Goal: Task Accomplishment & Management: Complete application form

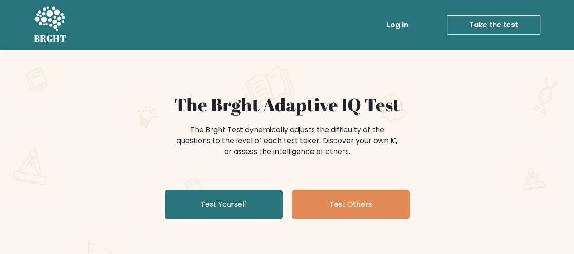
click at [476, 25] on link "Take the test" at bounding box center [494, 24] width 94 height 19
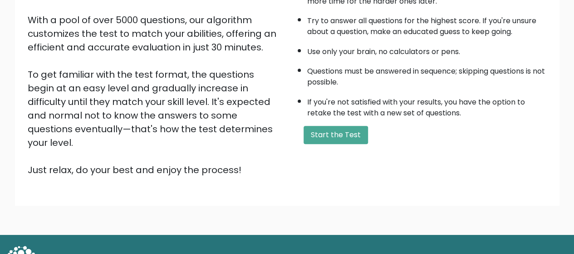
scroll to position [162, 0]
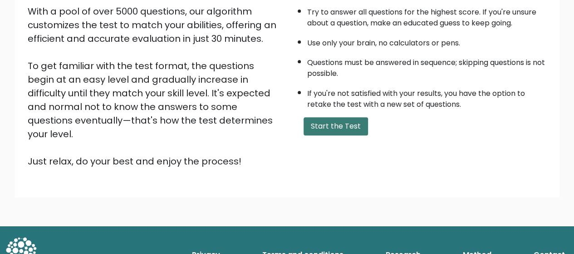
click at [343, 121] on button "Start the Test" at bounding box center [336, 126] width 64 height 18
click at [326, 124] on button "Start the Test" at bounding box center [336, 126] width 64 height 18
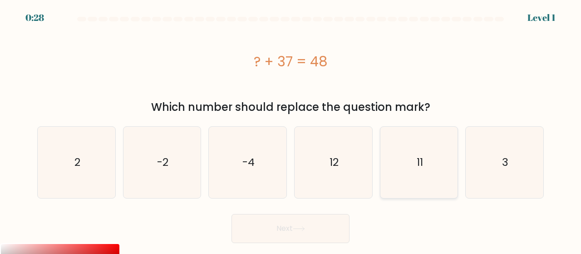
click at [405, 151] on icon "11" at bounding box center [419, 162] width 71 height 71
click at [291, 129] on input "e. 11" at bounding box center [291, 128] width 0 height 2
radio input "true"
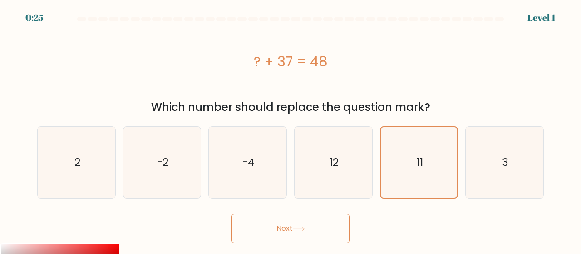
click at [328, 236] on button "Next" at bounding box center [290, 228] width 118 height 29
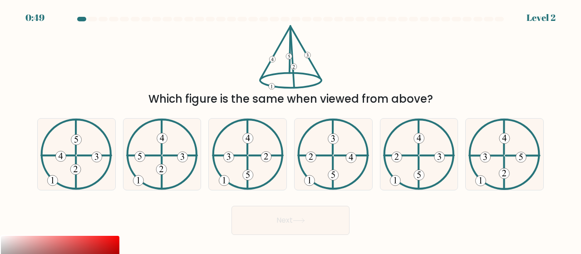
drag, startPoint x: 256, startPoint y: 38, endPoint x: 290, endPoint y: 50, distance: 35.9
click at [290, 50] on div "Which figure is the same when viewed from above?" at bounding box center [290, 66] width 517 height 82
click at [281, 46] on icon at bounding box center [290, 57] width 63 height 64
click at [281, 45] on icon at bounding box center [290, 57] width 63 height 64
click at [283, 43] on icon at bounding box center [290, 57] width 63 height 64
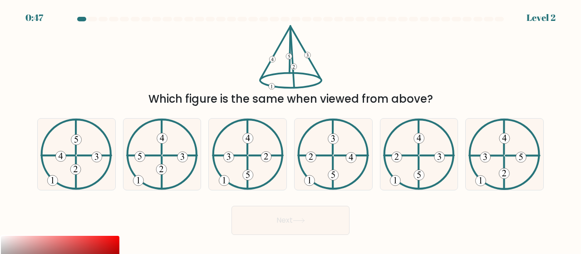
drag, startPoint x: 280, startPoint y: 42, endPoint x: 277, endPoint y: 54, distance: 12.7
click at [277, 54] on icon at bounding box center [290, 57] width 63 height 64
drag, startPoint x: 266, startPoint y: 53, endPoint x: 247, endPoint y: 60, distance: 20.2
click at [262, 56] on icon at bounding box center [290, 57] width 63 height 64
drag, startPoint x: 247, startPoint y: 60, endPoint x: 242, endPoint y: 61, distance: 5.2
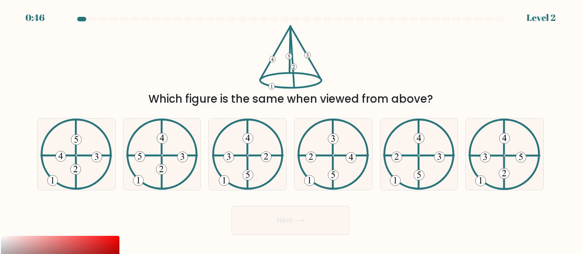
click at [242, 61] on div "Which figure is the same when viewed from above?" at bounding box center [290, 66] width 517 height 82
click at [241, 62] on div "Which figure is the same when viewed from above?" at bounding box center [290, 66] width 517 height 82
click at [203, 54] on div "Which figure is the same when viewed from above?" at bounding box center [290, 66] width 517 height 82
drag, startPoint x: 261, startPoint y: 40, endPoint x: 277, endPoint y: 46, distance: 17.8
click at [277, 46] on icon at bounding box center [290, 57] width 63 height 64
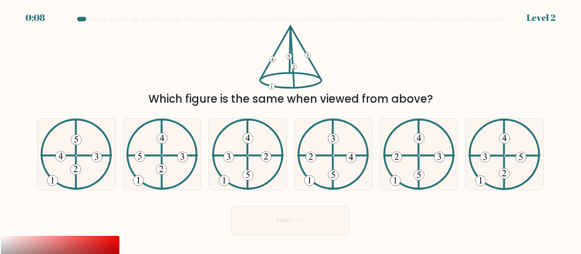
click at [278, 44] on icon at bounding box center [290, 57] width 63 height 64
drag, startPoint x: 282, startPoint y: 49, endPoint x: 279, endPoint y: 56, distance: 7.7
click at [280, 54] on icon at bounding box center [290, 57] width 63 height 64
drag, startPoint x: 281, startPoint y: 69, endPoint x: 275, endPoint y: 76, distance: 9.4
click at [275, 76] on icon at bounding box center [290, 57] width 63 height 64
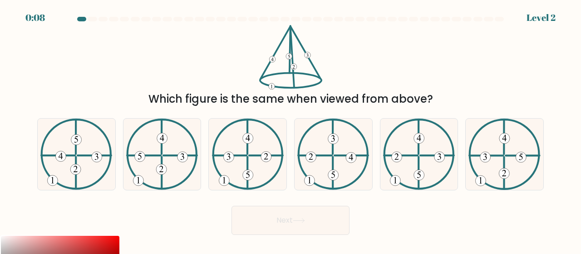
drag, startPoint x: 271, startPoint y: 78, endPoint x: 228, endPoint y: 67, distance: 45.0
click at [247, 82] on div "Which figure is the same when viewed from above?" at bounding box center [290, 66] width 517 height 82
drag, startPoint x: 227, startPoint y: 65, endPoint x: 185, endPoint y: 68, distance: 42.3
click at [208, 74] on div "Which figure is the same when viewed from above?" at bounding box center [290, 66] width 517 height 82
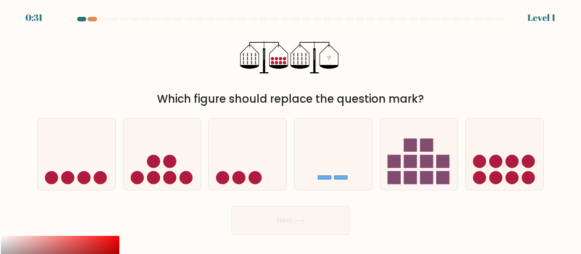
drag, startPoint x: 214, startPoint y: 48, endPoint x: 296, endPoint y: 64, distance: 83.8
click at [296, 64] on div "? Which figure should replace the question mark?" at bounding box center [290, 66] width 517 height 82
click at [495, 169] on icon at bounding box center [505, 154] width 78 height 64
click at [291, 129] on input "f." at bounding box center [291, 128] width 0 height 2
radio input "true"
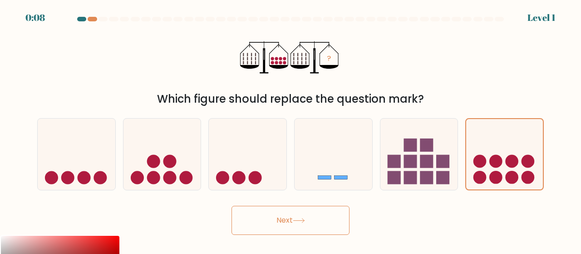
click at [287, 224] on button "Next" at bounding box center [290, 220] width 118 height 29
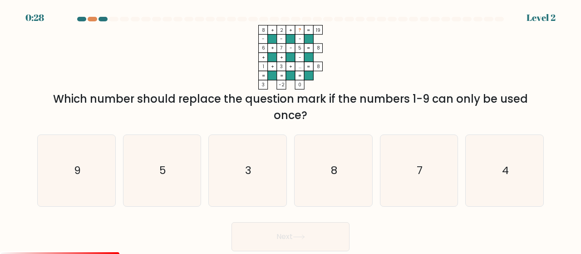
drag, startPoint x: 255, startPoint y: 24, endPoint x: 274, endPoint y: 31, distance: 20.2
click at [288, 40] on form at bounding box center [290, 134] width 581 height 234
drag, startPoint x: 290, startPoint y: 15, endPoint x: 305, endPoint y: 30, distance: 21.8
click at [305, 30] on body "0:25 Level 2" at bounding box center [290, 186] width 581 height 373
click at [267, 38] on rect at bounding box center [263, 38] width 9 height 9
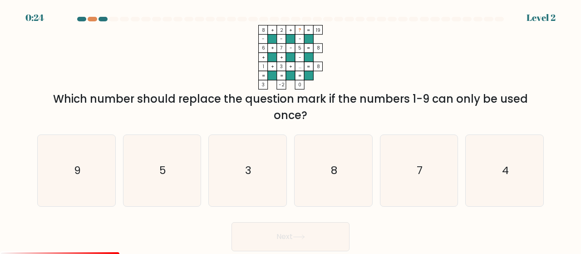
click at [268, 37] on rect at bounding box center [272, 38] width 9 height 9
drag, startPoint x: 268, startPoint y: 35, endPoint x: 295, endPoint y: 46, distance: 29.2
click at [295, 46] on icon "8 + 2 + ? 19 - - - 6 + 7 - 5 8 + + - 1 + 3 + ... = 8 = = = = 3 -2 0 =" at bounding box center [290, 57] width 272 height 64
drag, startPoint x: 290, startPoint y: 24, endPoint x: 299, endPoint y: 51, distance: 28.7
click at [299, 51] on form at bounding box center [290, 134] width 581 height 234
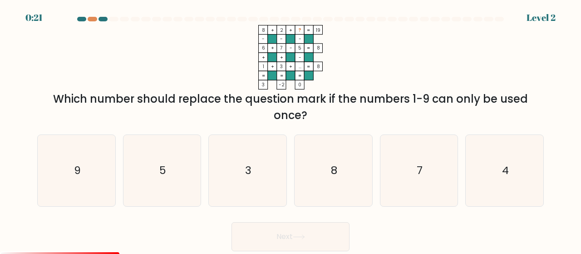
click at [262, 22] on div at bounding box center [290, 21] width 517 height 8
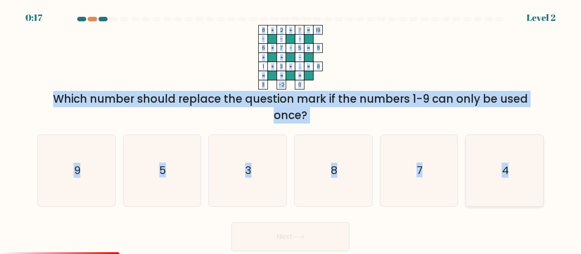
drag, startPoint x: 253, startPoint y: 26, endPoint x: 515, endPoint y: 174, distance: 300.8
click at [515, 174] on form at bounding box center [290, 134] width 581 height 234
copy form "8 + 2 + ? 19 - - - 6 + 7 - 5 8 + + - 1 + 3 + ... = 8 = = = = 3 -2 0 = Which num…"
click at [373, 39] on icon "8 + 2 + ? 19 - - - 6 + 7 - 5 8 + + - 1 + 3 + ... = 8 = = = = 3 -2 0 =" at bounding box center [290, 57] width 272 height 64
click at [372, 54] on icon "8 + 2 + ? 19 - - - 6 + 7 - 5 8 + + - 1 + 3 + ... = 8 = = = = 3 -2 0 =" at bounding box center [290, 57] width 272 height 64
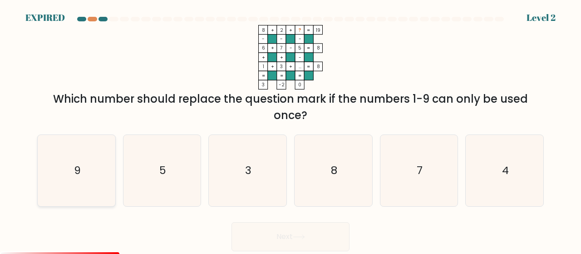
click at [79, 159] on icon "9" at bounding box center [76, 170] width 71 height 71
click at [291, 129] on input "a. 9" at bounding box center [291, 128] width 0 height 2
radio input "true"
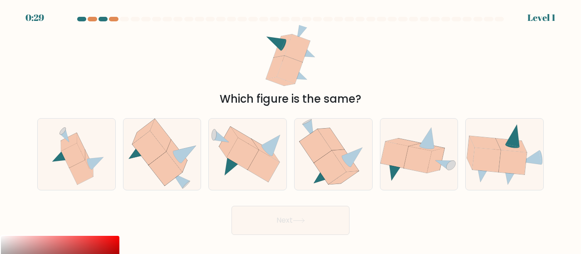
drag, startPoint x: 257, startPoint y: 34, endPoint x: 346, endPoint y: 57, distance: 91.5
click at [357, 64] on div "Which figure is the same?" at bounding box center [290, 66] width 517 height 82
drag, startPoint x: 263, startPoint y: 28, endPoint x: 289, endPoint y: 44, distance: 30.4
click at [305, 47] on div "Which figure is the same?" at bounding box center [290, 66] width 517 height 82
click at [259, 62] on div "Which figure is the same?" at bounding box center [290, 66] width 517 height 82
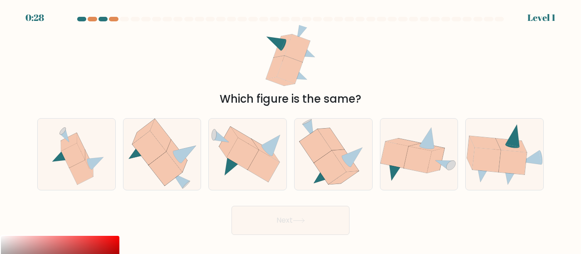
drag, startPoint x: 260, startPoint y: 58, endPoint x: 271, endPoint y: 51, distance: 12.2
click at [263, 57] on div "Which figure is the same?" at bounding box center [290, 66] width 517 height 82
click at [274, 49] on icon at bounding box center [291, 57] width 54 height 64
drag, startPoint x: 304, startPoint y: 46, endPoint x: 285, endPoint y: 69, distance: 30.0
click at [320, 73] on div "Which figure is the same?" at bounding box center [290, 66] width 517 height 82
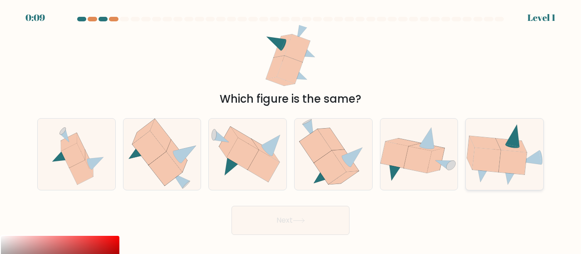
click at [519, 159] on icon at bounding box center [513, 162] width 28 height 25
click at [291, 129] on input "f." at bounding box center [291, 128] width 0 height 2
radio input "true"
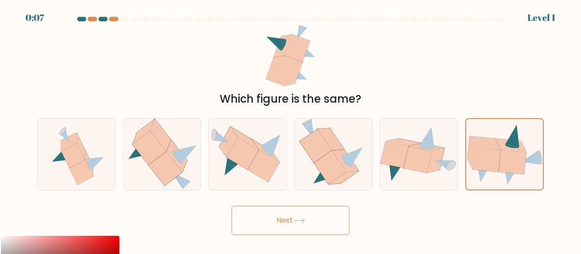
click at [300, 227] on button "Next" at bounding box center [290, 220] width 118 height 29
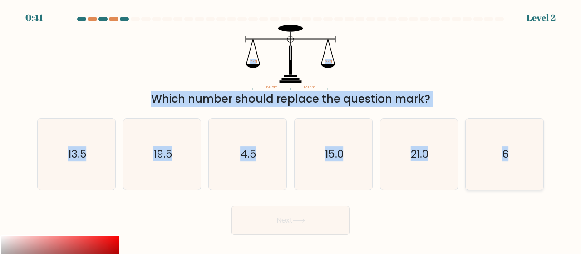
drag, startPoint x: 222, startPoint y: 30, endPoint x: 512, endPoint y: 147, distance: 312.4
click at [522, 161] on form at bounding box center [290, 126] width 581 height 218
copy form "? kg 6 kg Which number should replace the question mark? a. 13.5 b. 19.5 c. 4.5…"
click at [419, 74] on icon "120 cm 120 cm ? kg 6 kg" at bounding box center [290, 57] width 272 height 64
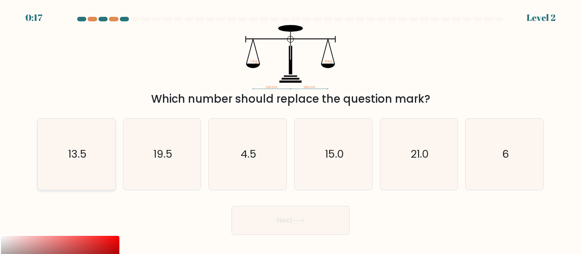
click at [58, 159] on icon "13.5" at bounding box center [76, 153] width 71 height 71
click at [291, 129] on input "a. 13.5" at bounding box center [291, 128] width 0 height 2
radio input "true"
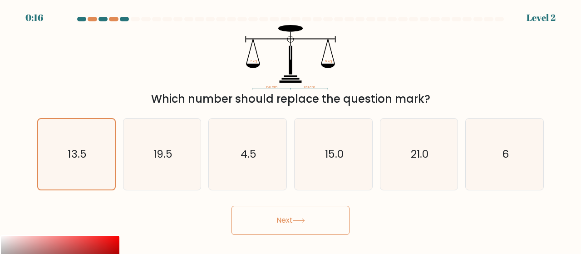
click at [285, 221] on button "Next" at bounding box center [290, 220] width 118 height 29
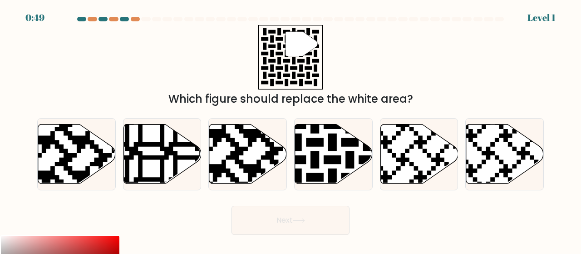
drag, startPoint x: 241, startPoint y: 34, endPoint x: 325, endPoint y: 34, distance: 84.4
click at [353, 52] on div "" Which figure should replace the white area?" at bounding box center [290, 66] width 517 height 82
drag, startPoint x: 317, startPoint y: 16, endPoint x: 276, endPoint y: 33, distance: 44.2
click at [276, 32] on body "0:47 Level 1" at bounding box center [290, 178] width 581 height 356
click at [293, 41] on icon at bounding box center [302, 43] width 32 height 25
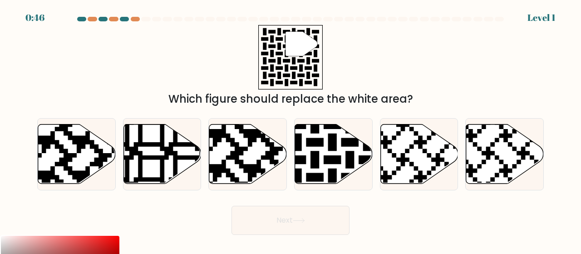
drag, startPoint x: 291, startPoint y: 40, endPoint x: 309, endPoint y: 33, distance: 19.8
click at [309, 33] on icon """ at bounding box center [290, 57] width 64 height 64
drag, startPoint x: 254, startPoint y: 21, endPoint x: 310, endPoint y: 62, distance: 69.2
click at [310, 62] on form "a." at bounding box center [290, 126] width 581 height 218
click at [293, 43] on icon at bounding box center [302, 43] width 32 height 25
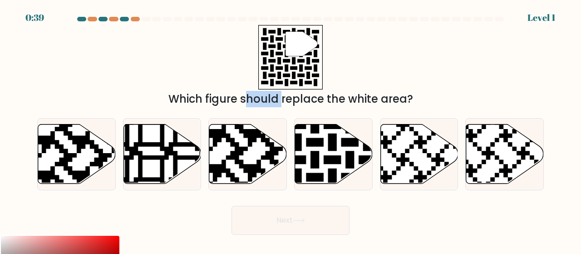
click at [293, 43] on icon at bounding box center [302, 43] width 32 height 25
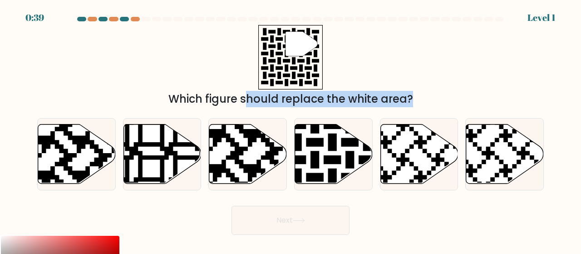
click at [293, 43] on icon at bounding box center [302, 43] width 32 height 25
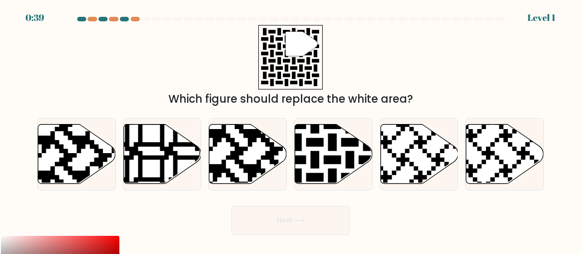
click at [286, 38] on icon at bounding box center [302, 43] width 32 height 25
click at [282, 37] on icon at bounding box center [290, 57] width 58 height 58
click at [277, 33] on icon at bounding box center [290, 57] width 58 height 58
click at [270, 30] on icon at bounding box center [290, 57] width 58 height 58
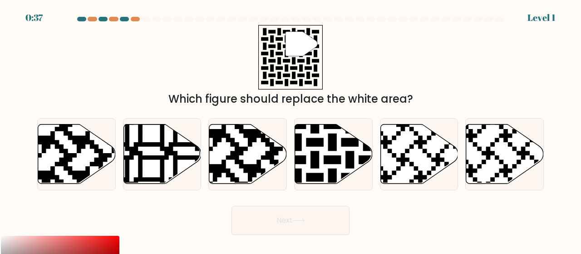
click at [261, 27] on icon """ at bounding box center [290, 57] width 64 height 64
drag, startPoint x: 265, startPoint y: 26, endPoint x: 286, endPoint y: 37, distance: 22.9
click at [286, 37] on icon """ at bounding box center [290, 57] width 64 height 64
drag, startPoint x: 295, startPoint y: 39, endPoint x: 306, endPoint y: 40, distance: 11.9
click at [295, 39] on icon at bounding box center [302, 43] width 32 height 25
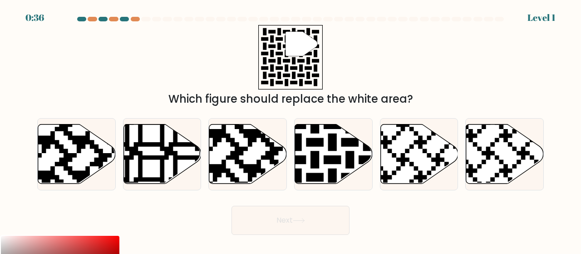
click at [306, 40] on icon at bounding box center [302, 43] width 32 height 25
click at [311, 40] on icon at bounding box center [302, 43] width 32 height 25
drag, startPoint x: 323, startPoint y: 22, endPoint x: 290, endPoint y: 87, distance: 72.3
click at [291, 84] on form "a." at bounding box center [290, 126] width 581 height 218
click at [329, 156] on icon at bounding box center [306, 186] width 141 height 141
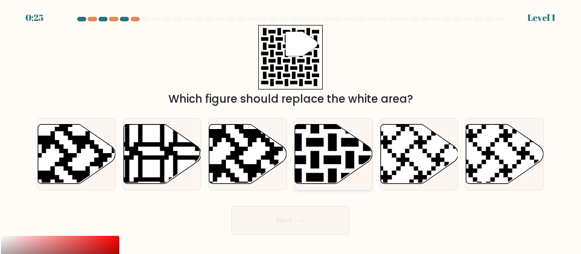
click at [291, 129] on input "d." at bounding box center [291, 128] width 0 height 2
radio input "true"
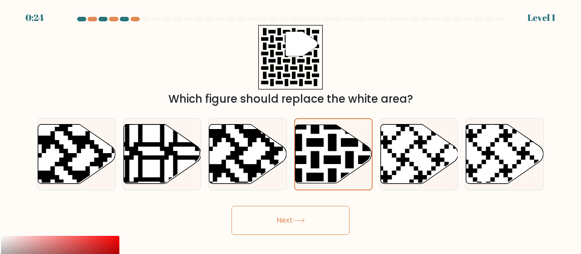
click at [294, 213] on button "Next" at bounding box center [290, 220] width 118 height 29
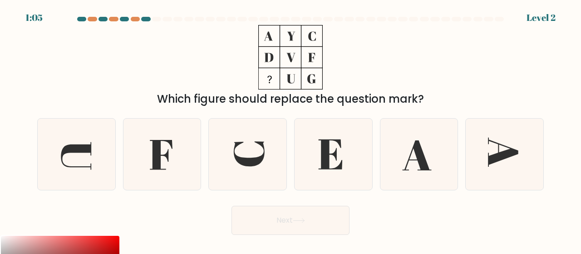
drag, startPoint x: 260, startPoint y: 32, endPoint x: 288, endPoint y: 31, distance: 28.6
click at [307, 41] on icon at bounding box center [290, 57] width 113 height 64
click at [225, 24] on div at bounding box center [290, 21] width 517 height 8
drag, startPoint x: 52, startPoint y: 15, endPoint x: 80, endPoint y: 14, distance: 28.6
click at [75, 15] on div "1:04 Level 2" at bounding box center [290, 12] width 581 height 25
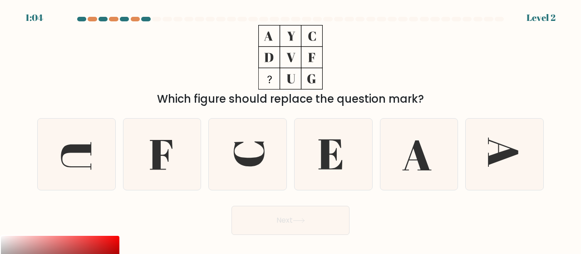
click at [83, 15] on div "1:04 Level 2" at bounding box center [290, 12] width 581 height 25
click at [105, 17] on body "1:03 Level 2" at bounding box center [290, 178] width 581 height 356
drag, startPoint x: 142, startPoint y: 18, endPoint x: 172, endPoint y: 21, distance: 31.1
click at [145, 19] on div at bounding box center [145, 19] width 9 height 5
click at [189, 21] on div at bounding box center [290, 21] width 517 height 8
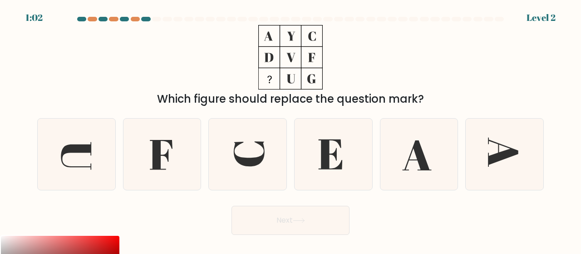
click at [196, 23] on div at bounding box center [290, 21] width 517 height 8
drag, startPoint x: 216, startPoint y: 22, endPoint x: 242, endPoint y: 25, distance: 26.4
click at [221, 22] on div at bounding box center [290, 21] width 517 height 8
click at [243, 27] on form at bounding box center [290, 126] width 581 height 218
click at [248, 30] on icon at bounding box center [290, 57] width 113 height 64
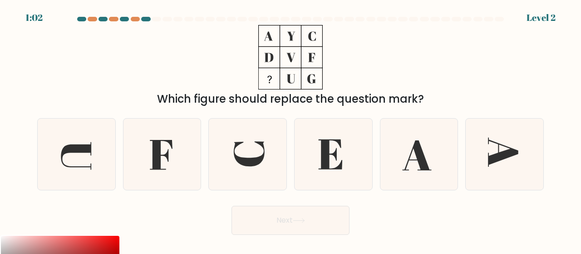
click at [250, 29] on icon at bounding box center [290, 57] width 113 height 64
click at [260, 32] on icon at bounding box center [290, 57] width 113 height 64
click at [261, 33] on icon at bounding box center [290, 57] width 113 height 64
drag, startPoint x: 261, startPoint y: 33, endPoint x: 285, endPoint y: 37, distance: 24.4
click at [285, 37] on icon at bounding box center [290, 57] width 113 height 64
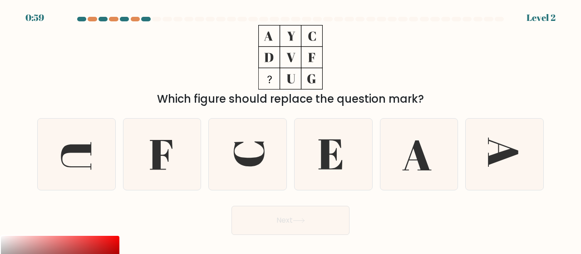
drag, startPoint x: 236, startPoint y: 92, endPoint x: 239, endPoint y: 97, distance: 5.9
click at [238, 95] on div "Which figure should replace the question mark?" at bounding box center [291, 99] width 496 height 16
click at [242, 101] on div "Which figure should replace the question mark?" at bounding box center [291, 99] width 496 height 16
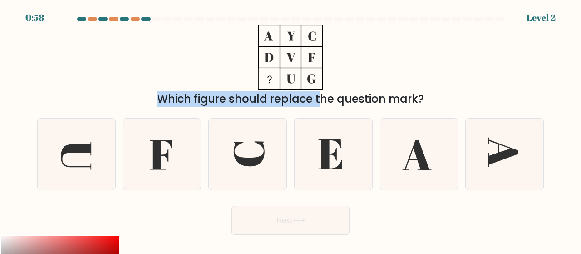
drag, startPoint x: 242, startPoint y: 102, endPoint x: 272, endPoint y: 23, distance: 84.5
click at [272, 23] on form at bounding box center [290, 126] width 581 height 218
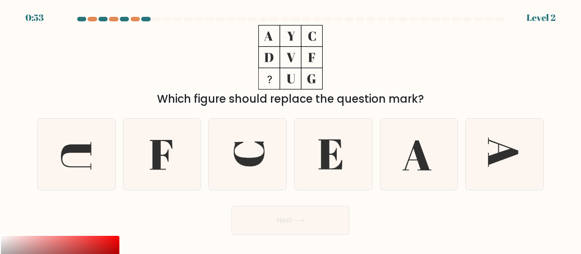
click at [406, 101] on div "Which figure should replace the question mark?" at bounding box center [291, 99] width 496 height 16
drag, startPoint x: 264, startPoint y: 30, endPoint x: 349, endPoint y: 36, distance: 84.6
click at [350, 37] on div "Which figure should replace the question mark?" at bounding box center [290, 66] width 517 height 82
drag, startPoint x: 261, startPoint y: 29, endPoint x: 314, endPoint y: 41, distance: 54.5
click at [314, 41] on icon at bounding box center [290, 57] width 113 height 64
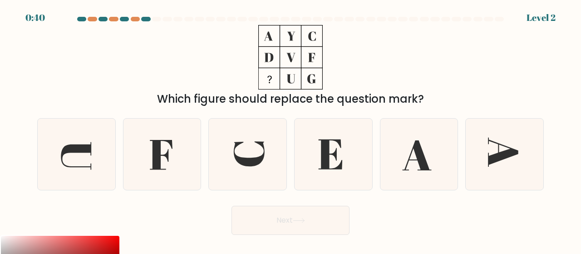
drag, startPoint x: 324, startPoint y: 38, endPoint x: 283, endPoint y: 47, distance: 41.8
click at [273, 41] on icon at bounding box center [290, 57] width 113 height 64
click at [340, 158] on icon at bounding box center [333, 153] width 71 height 71
click at [291, 129] on input "d." at bounding box center [291, 128] width 0 height 2
radio input "true"
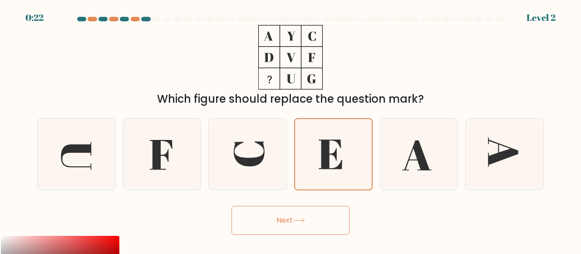
click at [334, 214] on button "Next" at bounding box center [290, 220] width 118 height 29
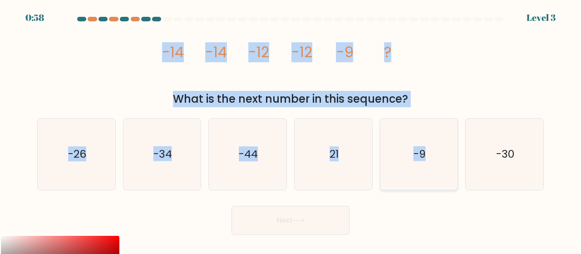
drag, startPoint x: 165, startPoint y: 49, endPoint x: 455, endPoint y: 149, distance: 306.8
click at [533, 168] on form at bounding box center [290, 126] width 581 height 218
copy form "-14 -14 -12 -12 -9 ? What is the next number in this sequence? a. -26 b. -34 c.…"
click at [419, 99] on div "What is the next number in this sequence?" at bounding box center [291, 99] width 496 height 16
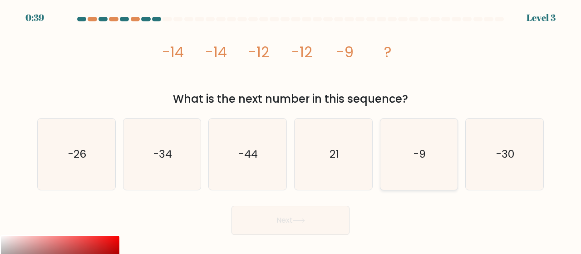
click at [448, 168] on icon "-9" at bounding box center [419, 153] width 71 height 71
click at [291, 129] on input "e. -9" at bounding box center [291, 128] width 0 height 2
radio input "true"
click at [320, 227] on button "Next" at bounding box center [290, 220] width 118 height 29
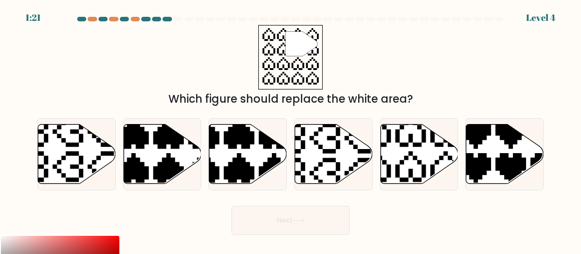
drag, startPoint x: 256, startPoint y: 28, endPoint x: 320, endPoint y: 40, distance: 65.2
click at [320, 40] on div "" Which figure should replace the white area?" at bounding box center [290, 66] width 517 height 82
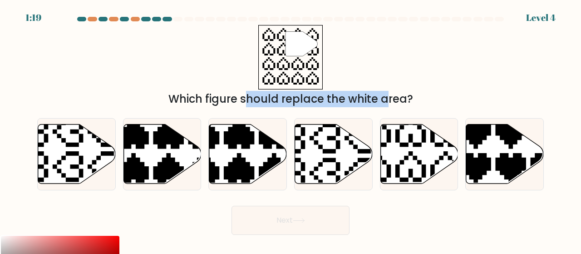
drag, startPoint x: 306, startPoint y: 40, endPoint x: 309, endPoint y: 95, distance: 55.0
click at [310, 94] on div "" Which figure should replace the white area?" at bounding box center [290, 66] width 517 height 82
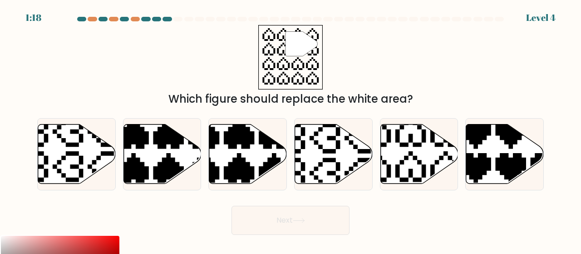
drag, startPoint x: 345, startPoint y: 75, endPoint x: 350, endPoint y: 77, distance: 5.3
click at [350, 77] on div "" Which figure should replace the white area?" at bounding box center [290, 66] width 517 height 82
click at [315, 20] on div at bounding box center [317, 19] width 9 height 5
click at [314, 29] on icon """ at bounding box center [290, 57] width 64 height 64
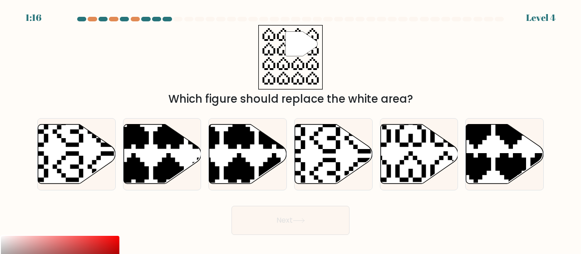
click at [314, 30] on icon """ at bounding box center [290, 57] width 64 height 64
click at [315, 31] on icon at bounding box center [290, 56] width 56 height 56
drag, startPoint x: 315, startPoint y: 30, endPoint x: 304, endPoint y: 36, distance: 12.0
click at [308, 36] on icon """ at bounding box center [290, 57] width 64 height 64
click at [300, 40] on icon at bounding box center [302, 43] width 32 height 25
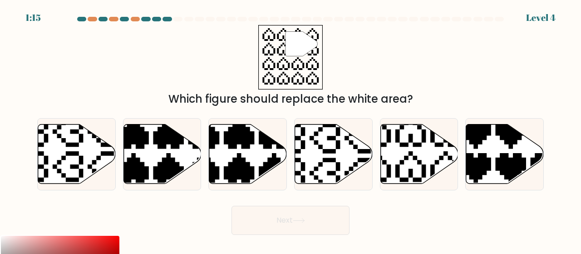
drag, startPoint x: 296, startPoint y: 41, endPoint x: 291, endPoint y: 45, distance: 6.2
click at [295, 43] on icon at bounding box center [302, 43] width 32 height 25
click at [281, 51] on icon """ at bounding box center [290, 57] width 64 height 64
click at [288, 55] on icon at bounding box center [302, 43] width 32 height 25
drag, startPoint x: 275, startPoint y: 39, endPoint x: 307, endPoint y: 38, distance: 32.2
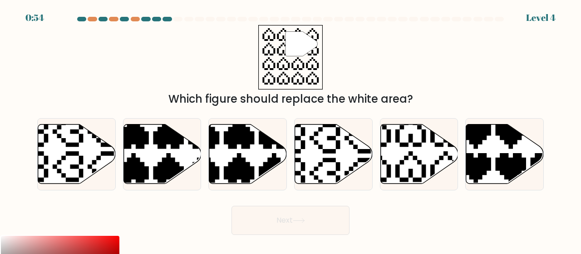
click at [307, 38] on icon """ at bounding box center [290, 57] width 64 height 64
drag, startPoint x: 318, startPoint y: 22, endPoint x: 292, endPoint y: 54, distance: 41.0
click at [291, 54] on form "a." at bounding box center [290, 126] width 581 height 218
click at [333, 164] on icon at bounding box center [334, 153] width 78 height 59
click at [291, 129] on input "d." at bounding box center [291, 128] width 0 height 2
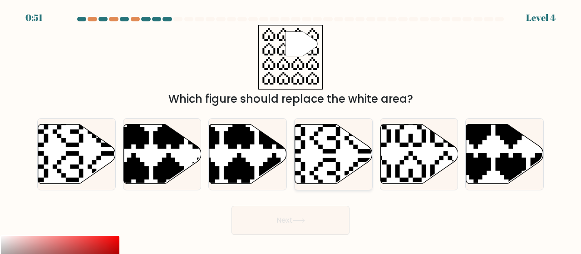
radio input "true"
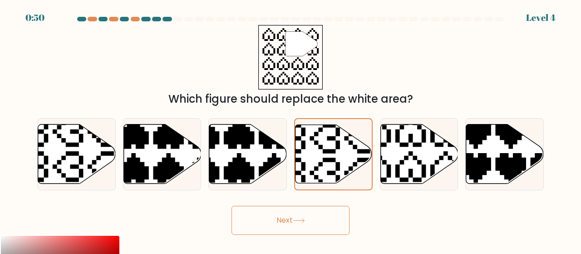
click at [303, 210] on button "Next" at bounding box center [290, 220] width 118 height 29
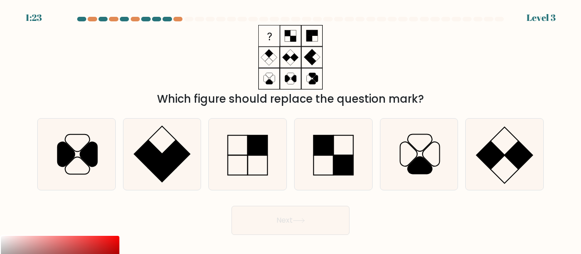
drag, startPoint x: 272, startPoint y: 24, endPoint x: 323, endPoint y: 58, distance: 60.6
click at [323, 57] on form at bounding box center [290, 126] width 581 height 218
click at [249, 152] on rect at bounding box center [258, 145] width 20 height 20
click at [291, 129] on input "c." at bounding box center [291, 128] width 0 height 2
radio input "true"
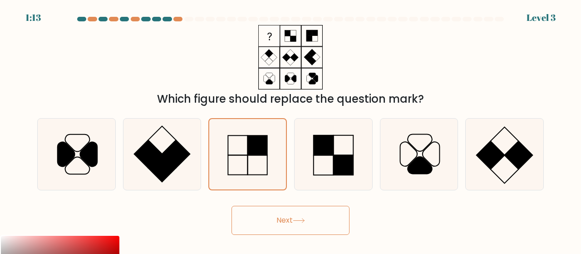
click at [318, 229] on button "Next" at bounding box center [290, 220] width 118 height 29
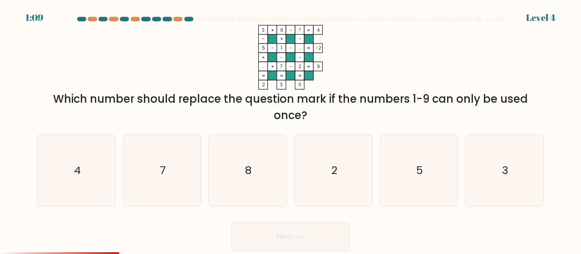
click at [317, 220] on div "Next" at bounding box center [290, 234] width 517 height 34
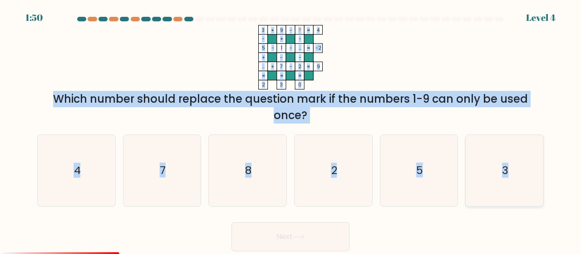
drag, startPoint x: 256, startPoint y: 27, endPoint x: 520, endPoint y: 186, distance: 308.3
click at [522, 190] on form at bounding box center [290, 134] width 581 height 234
copy form "3 + 9 - ? 4 - + - 5 - 1 - ... -2 + - - ... + 7 - 2 = 9 = = = = 2 3 0 = Which nu…"
click at [349, 47] on icon "3 + 9 - ? 4 - + - 5 - 1 - ... -2 + - - ... + 7 - 2 = 9 = = = = 2 3 0 =" at bounding box center [290, 57] width 272 height 64
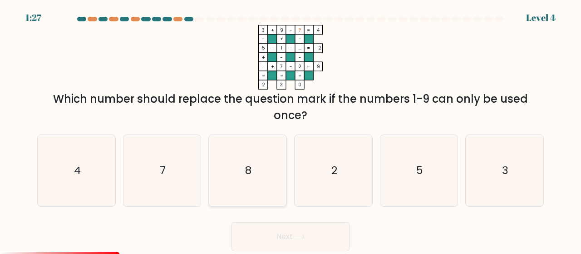
drag, startPoint x: 256, startPoint y: 167, endPoint x: 264, endPoint y: 169, distance: 7.6
click at [257, 167] on icon "8" at bounding box center [247, 170] width 71 height 71
click at [291, 129] on input "c. 8" at bounding box center [291, 128] width 0 height 2
radio input "true"
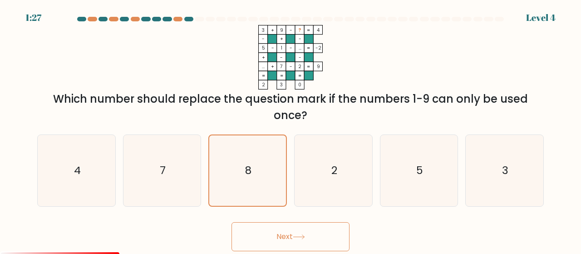
click at [294, 238] on button "Next" at bounding box center [290, 236] width 118 height 29
click at [304, 236] on icon at bounding box center [298, 237] width 11 height 4
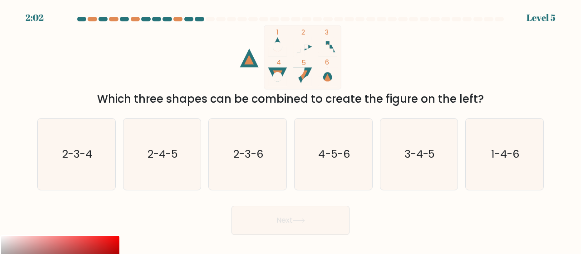
drag, startPoint x: 270, startPoint y: 28, endPoint x: 298, endPoint y: 34, distance: 28.9
click at [301, 37] on rect at bounding box center [302, 57] width 77 height 64
click at [275, 32] on rect at bounding box center [302, 57] width 77 height 64
drag, startPoint x: 274, startPoint y: 33, endPoint x: 340, endPoint y: 44, distance: 66.3
click at [336, 49] on rect at bounding box center [302, 57] width 77 height 64
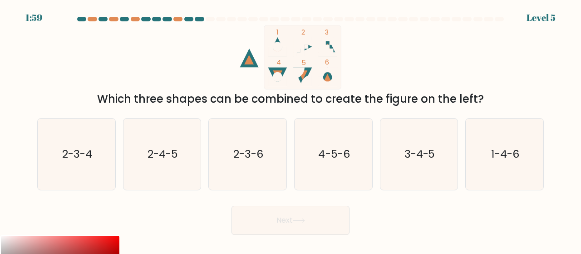
drag, startPoint x: 340, startPoint y: 41, endPoint x: 307, endPoint y: 66, distance: 41.9
click at [307, 66] on rect at bounding box center [302, 57] width 77 height 64
click at [273, 30] on rect at bounding box center [302, 57] width 77 height 64
drag, startPoint x: 273, startPoint y: 30, endPoint x: 291, endPoint y: 62, distance: 36.6
click at [291, 64] on rect at bounding box center [302, 57] width 77 height 64
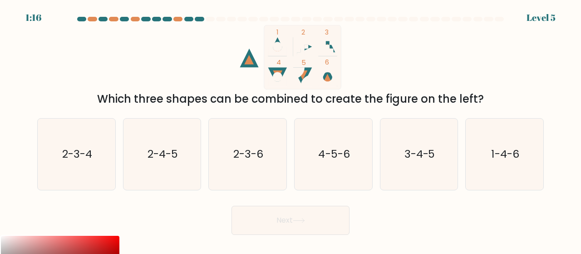
click at [270, 38] on rect at bounding box center [302, 57] width 77 height 64
drag, startPoint x: 270, startPoint y: 32, endPoint x: 335, endPoint y: 49, distance: 67.0
click at [335, 50] on rect at bounding box center [302, 57] width 77 height 64
drag, startPoint x: 335, startPoint y: 36, endPoint x: 327, endPoint y: 55, distance: 21.2
click at [334, 67] on rect at bounding box center [302, 57] width 77 height 64
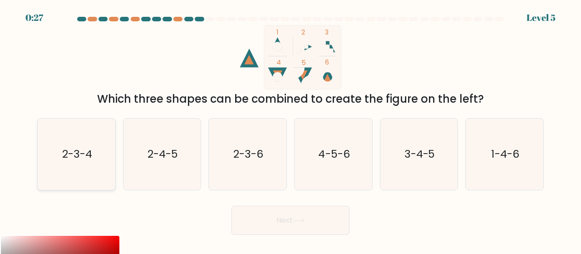
click at [70, 150] on text "2-3-4" at bounding box center [77, 154] width 30 height 15
click at [291, 129] on input "a. 2-3-4" at bounding box center [291, 128] width 0 height 2
radio input "true"
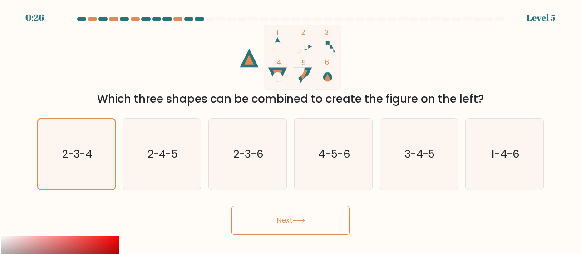
click at [269, 217] on button "Next" at bounding box center [290, 220] width 118 height 29
click at [287, 218] on button "Next" at bounding box center [290, 220] width 118 height 29
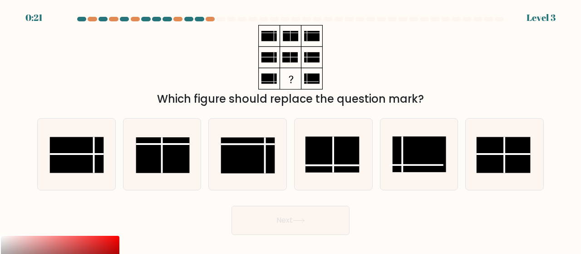
click at [310, 225] on button "Next" at bounding box center [290, 220] width 118 height 29
click at [334, 163] on rect at bounding box center [332, 155] width 54 height 36
click at [291, 129] on input "d." at bounding box center [291, 128] width 0 height 2
radio input "true"
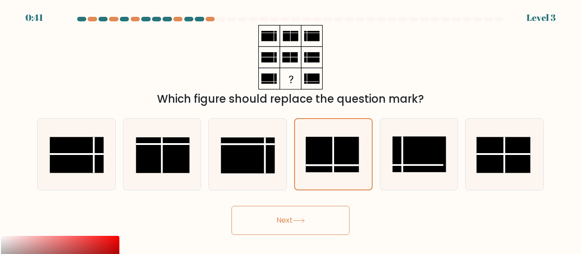
click at [320, 221] on button "Next" at bounding box center [290, 220] width 118 height 29
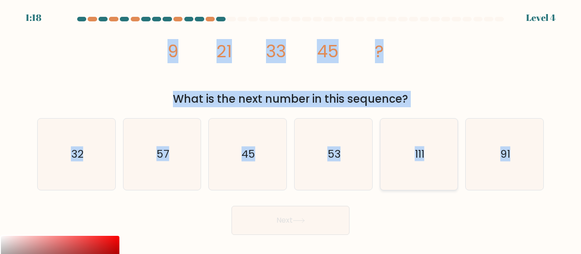
drag, startPoint x: 164, startPoint y: 49, endPoint x: 438, endPoint y: 127, distance: 284.4
click at [517, 158] on form at bounding box center [290, 126] width 581 height 218
copy form "9 21 33 45 ? What is the next number in this sequence? a. 32 b. 57 c. 45 d. 53 …"
click at [450, 69] on div "image/svg+xml 9 21 33 45 ? What is the next number in this sequence?" at bounding box center [290, 66] width 517 height 82
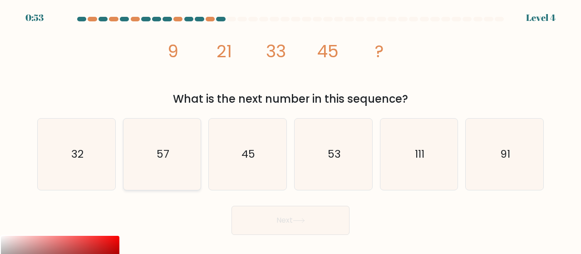
click at [188, 153] on icon "57" at bounding box center [162, 153] width 71 height 71
click at [291, 129] on input "b. 57" at bounding box center [291, 128] width 0 height 2
radio input "true"
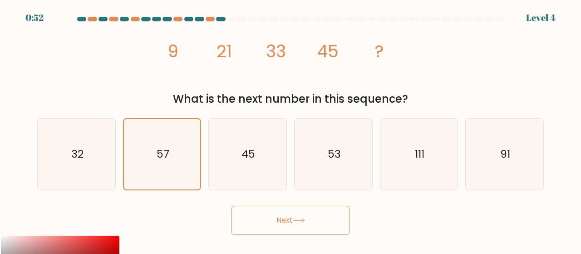
click at [325, 216] on button "Next" at bounding box center [290, 220] width 118 height 29
click at [309, 218] on button "Next" at bounding box center [290, 220] width 118 height 29
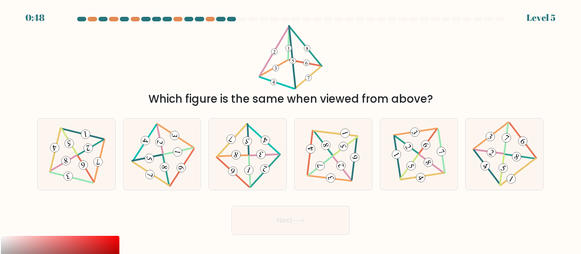
click at [283, 223] on button "Next" at bounding box center [290, 220] width 118 height 29
click at [197, 185] on div at bounding box center [162, 154] width 79 height 72
click at [291, 129] on input "b." at bounding box center [291, 128] width 0 height 2
radio input "true"
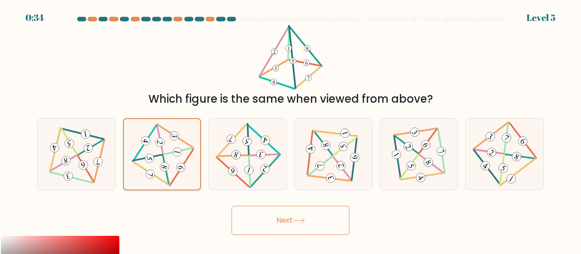
click at [167, 158] on icon at bounding box center [162, 154] width 58 height 56
click at [291, 129] on input "b." at bounding box center [291, 128] width 0 height 2
click at [162, 142] on 705 at bounding box center [160, 142] width 10 height 10
click at [291, 129] on input "b." at bounding box center [291, 128] width 0 height 2
click at [276, 221] on button "Next" at bounding box center [290, 220] width 118 height 29
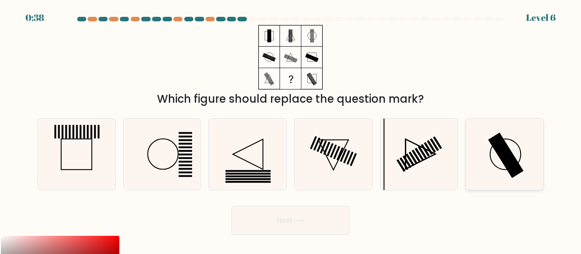
click at [509, 172] on rect at bounding box center [505, 155] width 35 height 45
click at [291, 129] on input "f." at bounding box center [291, 128] width 0 height 2
radio input "true"
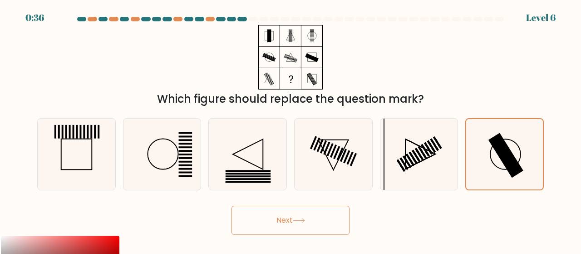
click at [309, 219] on button "Next" at bounding box center [290, 220] width 118 height 29
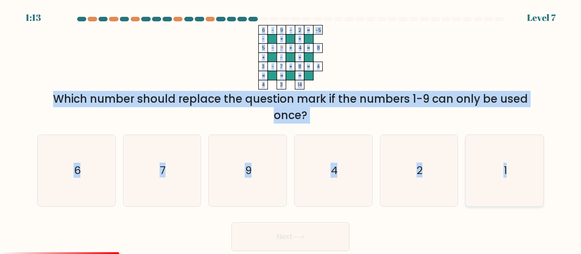
drag, startPoint x: 256, startPoint y: 29, endPoint x: 510, endPoint y: 176, distance: 293.3
click at [510, 176] on form at bounding box center [290, 134] width 581 height 234
copy form "6 - 9 - 2 -5 - + + 5 - ? + 4 8 + - + 3 - 7 + 8 = 4 = = = = 4 3 14 = Which numbe…"
click at [390, 52] on icon "6 - 9 - 2 -5 - + + 5 - ? + 4 8 + - + 3 - 7 + 8 = 4 = = = = 4 3 14 =" at bounding box center [290, 57] width 272 height 64
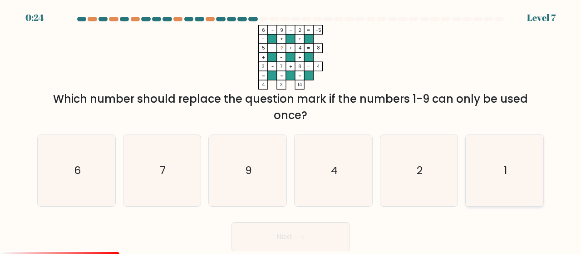
click at [502, 186] on icon "1" at bounding box center [504, 170] width 71 height 71
click at [291, 129] on input "f. 1" at bounding box center [291, 128] width 0 height 2
radio input "true"
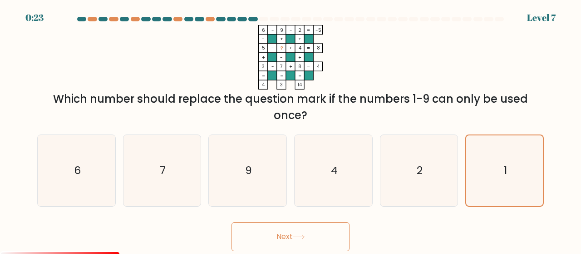
click at [286, 234] on button "Next" at bounding box center [290, 236] width 118 height 29
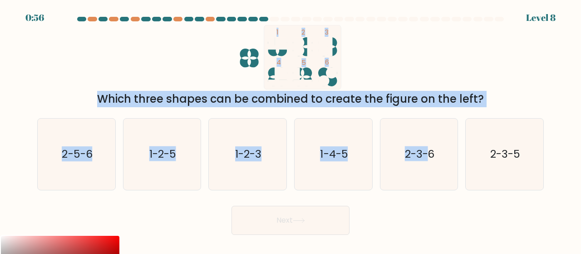
drag, startPoint x: 266, startPoint y: 28, endPoint x: 428, endPoint y: 110, distance: 182.5
click at [428, 110] on form at bounding box center [290, 126] width 581 height 218
click at [366, 68] on icon "1 2 3 4 5 6" at bounding box center [290, 57] width 244 height 64
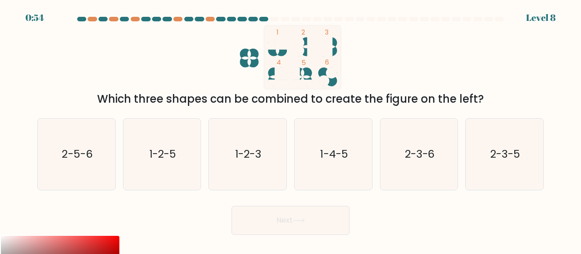
drag, startPoint x: 307, startPoint y: 72, endPoint x: 323, endPoint y: 70, distance: 15.9
click at [323, 70] on icon "1 2 3 4 5 6" at bounding box center [290, 57] width 244 height 64
click at [264, 165] on icon "1-2-3" at bounding box center [247, 153] width 71 height 71
click at [291, 129] on input "c. 1-2-3" at bounding box center [291, 128] width 0 height 2
radio input "true"
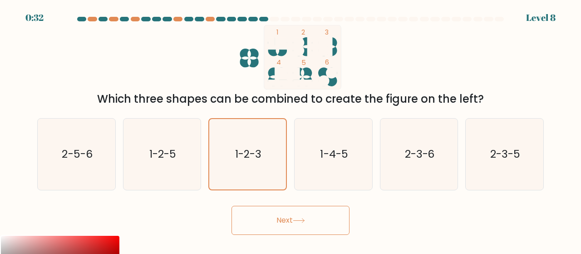
click at [310, 227] on button "Next" at bounding box center [290, 220] width 118 height 29
click at [308, 221] on button "Next" at bounding box center [290, 220] width 118 height 29
click at [296, 218] on icon at bounding box center [299, 220] width 12 height 5
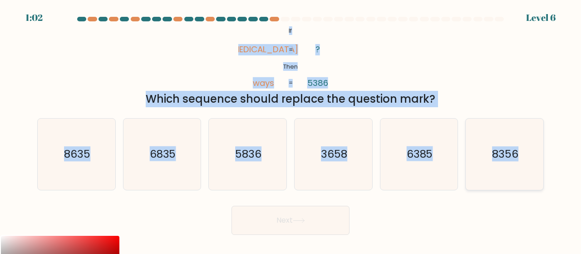
drag, startPoint x: 265, startPoint y: 21, endPoint x: 535, endPoint y: 176, distance: 311.1
click at [535, 176] on form "If ?" at bounding box center [290, 126] width 581 height 218
copy form "@import url('https://fonts.googleapis.com/css?family=Abril+Fatface:400,100,100i…"
click at [420, 43] on div "@import url('https://fonts.googleapis.com/css?family=Abril+Fatface:400,100,100i…" at bounding box center [290, 66] width 517 height 82
click at [440, 78] on div "@import url('https://fonts.googleapis.com/css?family=Abril+Fatface:400,100,100i…" at bounding box center [290, 66] width 517 height 82
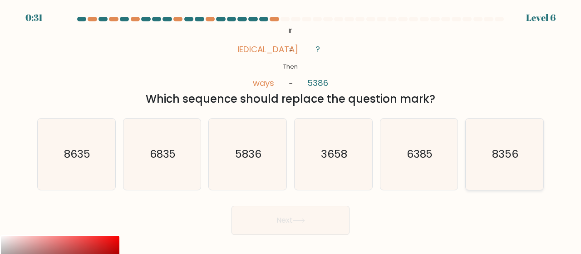
click at [482, 159] on icon "8356" at bounding box center [504, 153] width 71 height 71
click at [291, 129] on input "f. 8356" at bounding box center [291, 128] width 0 height 2
radio input "true"
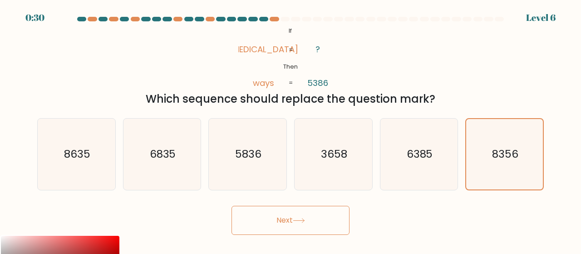
click at [323, 219] on button "Next" at bounding box center [290, 220] width 118 height 29
click at [298, 218] on icon at bounding box center [299, 220] width 12 height 5
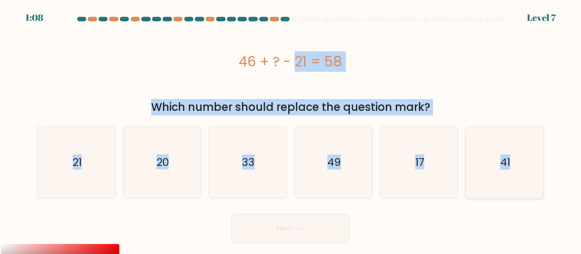
drag, startPoint x: 228, startPoint y: 59, endPoint x: 512, endPoint y: 171, distance: 304.6
click at [512, 171] on form "a." at bounding box center [290, 130] width 581 height 226
copy form "46 + ? - 21 = 58 Which number should replace the question mark? a. 21 b. 20 c. …"
click at [408, 65] on div "46 + ? - 21 = 58" at bounding box center [290, 61] width 507 height 20
click at [398, 71] on div "46 + ? - 21 = 58" at bounding box center [290, 61] width 507 height 20
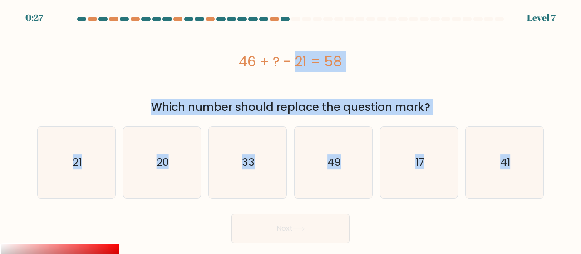
click at [234, 44] on div "46 + ? - 21 = 58" at bounding box center [290, 61] width 507 height 73
drag, startPoint x: 232, startPoint y: 44, endPoint x: 230, endPoint y: 52, distance: 8.6
click at [232, 44] on div "46 + ? - 21 = 58" at bounding box center [290, 61] width 507 height 73
click at [308, 188] on icon "49" at bounding box center [333, 162] width 71 height 71
click at [291, 129] on input "d. 49" at bounding box center [291, 128] width 0 height 2
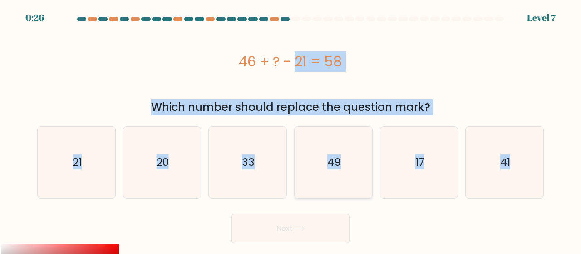
radio input "true"
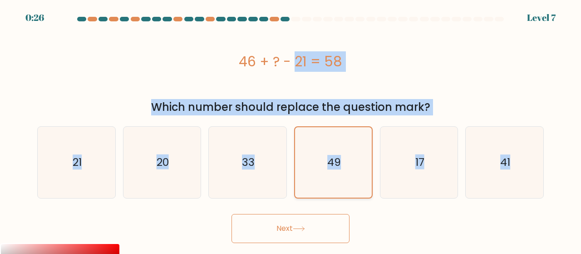
click at [307, 187] on icon "49" at bounding box center [333, 162] width 70 height 70
click at [291, 129] on input "d. 49" at bounding box center [291, 128] width 0 height 2
click at [360, 192] on icon "49" at bounding box center [333, 162] width 70 height 70
click at [291, 129] on input "d. 49" at bounding box center [291, 128] width 0 height 2
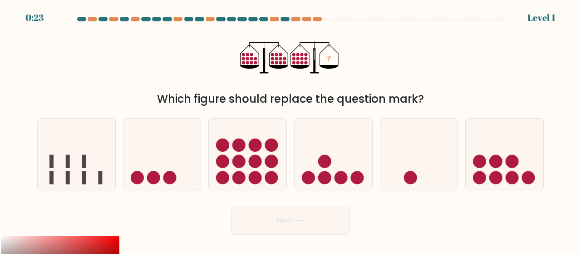
click at [350, 107] on form at bounding box center [290, 126] width 581 height 218
click at [340, 116] on div "a. b. c." at bounding box center [291, 150] width 514 height 79
click at [385, 46] on div "? Which figure should replace the question mark?" at bounding box center [290, 66] width 517 height 82
click at [251, 167] on icon at bounding box center [248, 154] width 78 height 64
click at [291, 129] on input "c." at bounding box center [291, 128] width 0 height 2
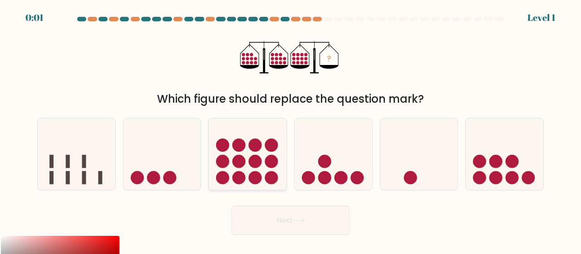
radio input "true"
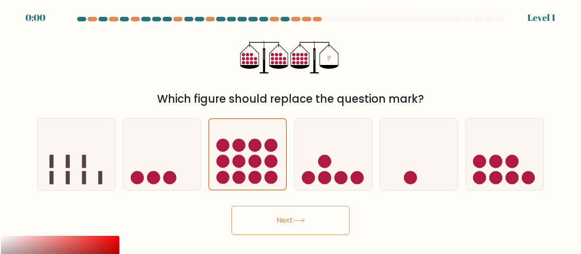
click at [303, 217] on button "Next" at bounding box center [290, 220] width 118 height 29
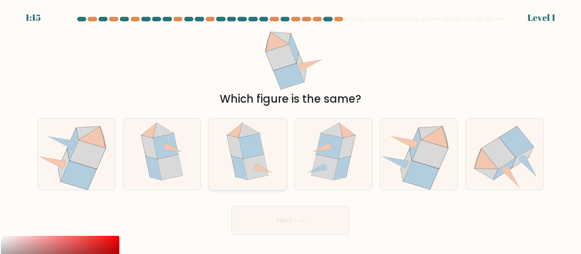
click at [245, 142] on icon at bounding box center [251, 145] width 25 height 25
click at [291, 129] on input "c." at bounding box center [291, 128] width 0 height 2
radio input "true"
click at [290, 217] on button "Next" at bounding box center [290, 220] width 118 height 29
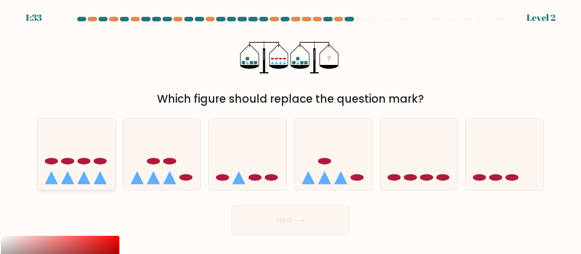
click at [98, 172] on icon at bounding box center [77, 154] width 78 height 64
click at [291, 129] on input "a." at bounding box center [291, 128] width 0 height 2
radio input "true"
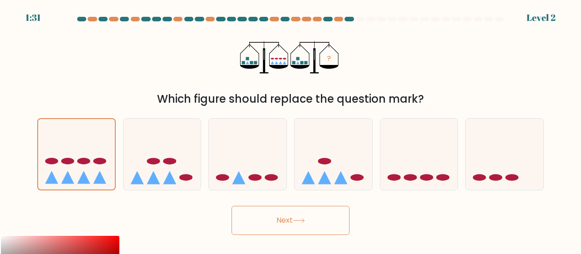
click at [336, 223] on button "Next" at bounding box center [290, 220] width 118 height 29
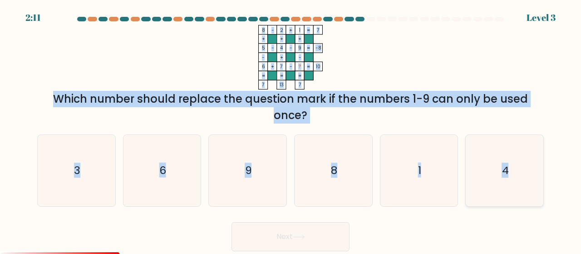
drag, startPoint x: 257, startPoint y: 27, endPoint x: 518, endPoint y: 176, distance: 301.1
click at [518, 176] on form at bounding box center [290, 134] width 581 height 234
copy form "8 - 2 + 1 7 + + + 5 - 4 - 9 -8 - + - 6 + 7 - ? = 10 = = = = 7 13 7 = Which numb…"
click at [335, 109] on div "Which number should replace the question mark if the numbers 1-9 can only be us…" at bounding box center [291, 107] width 496 height 33
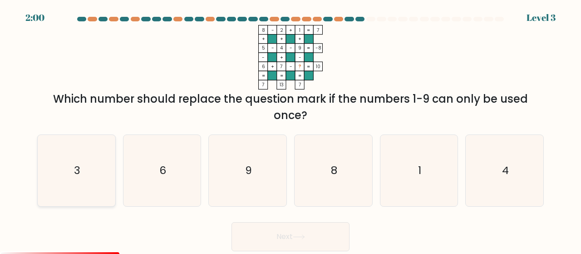
click at [102, 159] on icon "3" at bounding box center [76, 170] width 71 height 71
click at [291, 129] on input "a. 3" at bounding box center [291, 128] width 0 height 2
radio input "true"
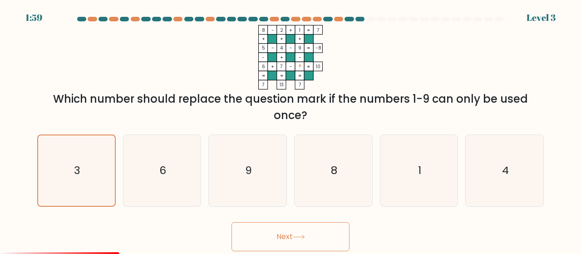
click at [281, 234] on button "Next" at bounding box center [290, 236] width 118 height 29
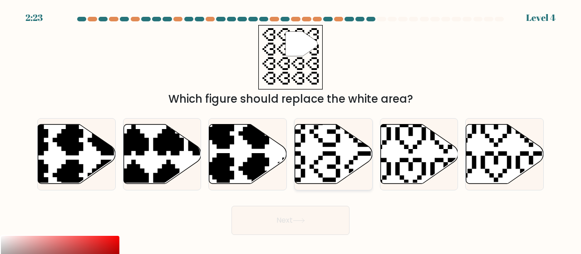
click at [335, 163] on icon at bounding box center [334, 153] width 78 height 59
click at [291, 129] on input "d." at bounding box center [291, 128] width 0 height 2
radio input "true"
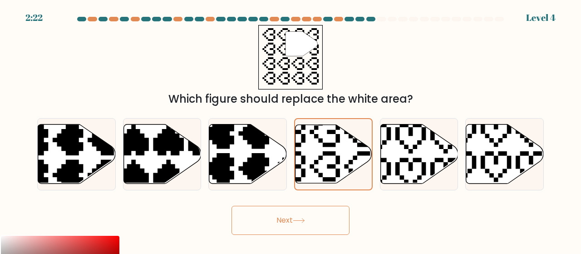
click at [292, 222] on button "Next" at bounding box center [290, 220] width 118 height 29
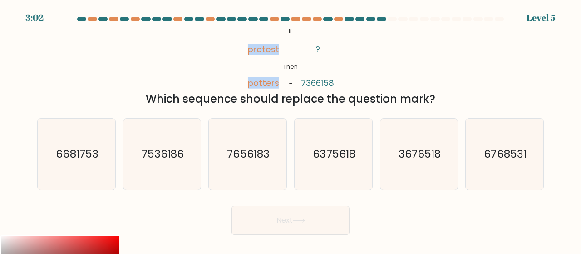
drag, startPoint x: 246, startPoint y: 38, endPoint x: 307, endPoint y: 33, distance: 61.4
click at [307, 33] on icon "@import url('[URL][DOMAIN_NAME]); If Then protest potters ? 7366158 = =" at bounding box center [290, 57] width 104 height 64
click at [283, 21] on div at bounding box center [290, 21] width 517 height 8
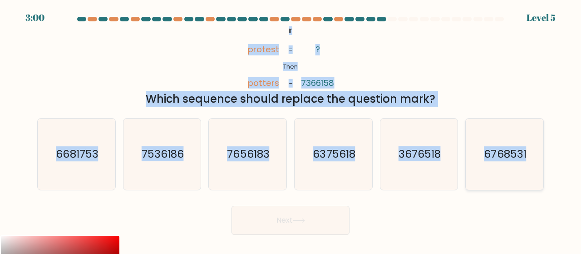
drag, startPoint x: 279, startPoint y: 24, endPoint x: 535, endPoint y: 168, distance: 294.5
click at [535, 168] on form "If ?" at bounding box center [290, 126] width 581 height 218
copy form "@import url('[URL][DOMAIN_NAME]); If Then protest potters ? 7366158 = = Which s…"
click at [367, 49] on div "@import url('[URL][DOMAIN_NAME]); If Then protest potters ? 7366158 = = Which s…" at bounding box center [290, 66] width 517 height 82
click at [372, 58] on div "@import url('[URL][DOMAIN_NAME]); If Then protest potters ? 7366158 = = Which s…" at bounding box center [290, 66] width 517 height 82
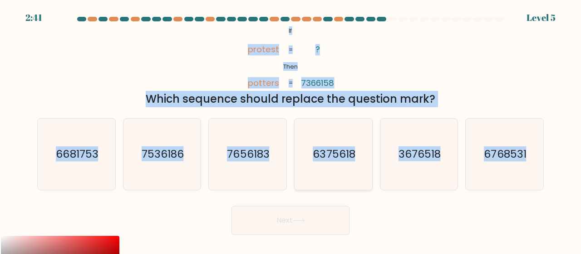
click at [345, 150] on text "6375618" at bounding box center [334, 154] width 42 height 15
click at [291, 129] on input "d. 6375618" at bounding box center [291, 128] width 0 height 2
radio input "true"
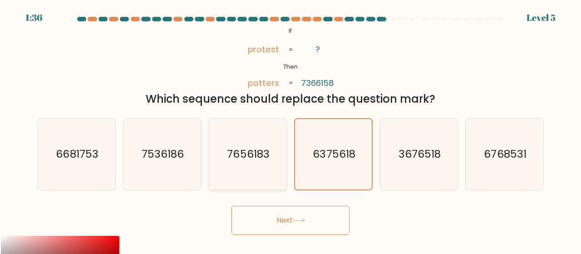
click at [255, 142] on icon "7656183" at bounding box center [247, 153] width 71 height 71
click at [291, 129] on input "c. 7656183" at bounding box center [291, 128] width 0 height 2
radio input "true"
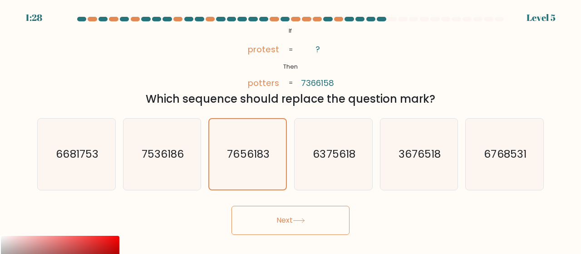
click at [290, 222] on button "Next" at bounding box center [290, 220] width 118 height 29
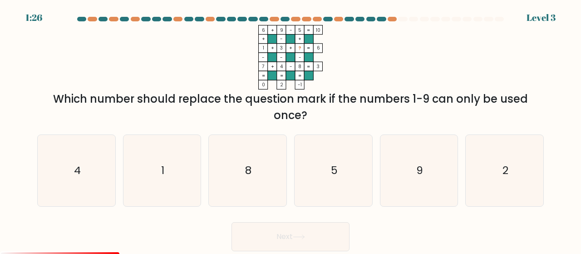
click at [300, 217] on form at bounding box center [290, 134] width 581 height 234
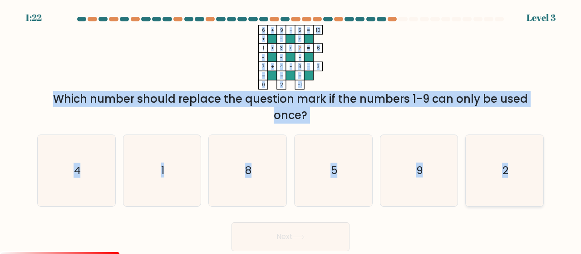
drag, startPoint x: 251, startPoint y: 27, endPoint x: 524, endPoint y: 183, distance: 313.7
click at [524, 183] on form at bounding box center [290, 134] width 581 height 234
copy form "6 + 9 - 5 10 + - + 1 + 3 + ? 6 - - - 7 + 4 - 8 = 3 = = = = 0 2 -1 = Which numbe…"
click at [333, 45] on icon "6 + 9 - 5 10 + - + 1 + 3 + ? 6 - - - 7 + 4 - 8 = 3 = = = = 0 2 -1 =" at bounding box center [290, 57] width 272 height 64
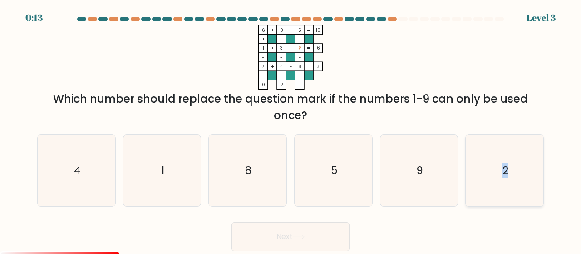
click at [506, 177] on icon "2" at bounding box center [504, 170] width 71 height 71
click at [486, 177] on icon "2" at bounding box center [504, 170] width 71 height 71
click at [291, 129] on input "f. 2" at bounding box center [291, 128] width 0 height 2
radio input "true"
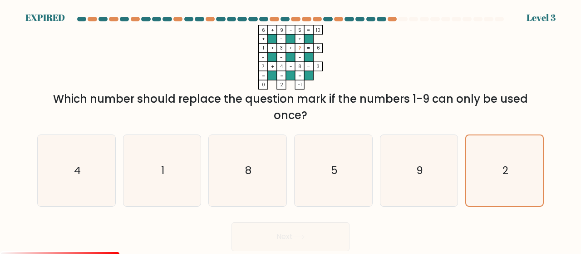
click at [295, 237] on div "Next" at bounding box center [290, 234] width 517 height 34
click at [412, 59] on icon "6 + 9 - 5 10 + - + 1 + 3 + ? 6 - - - 7 + 4 - 8 = 3 = = = = 0 2 -1 =" at bounding box center [290, 57] width 272 height 64
